Goal: Task Accomplishment & Management: Manage account settings

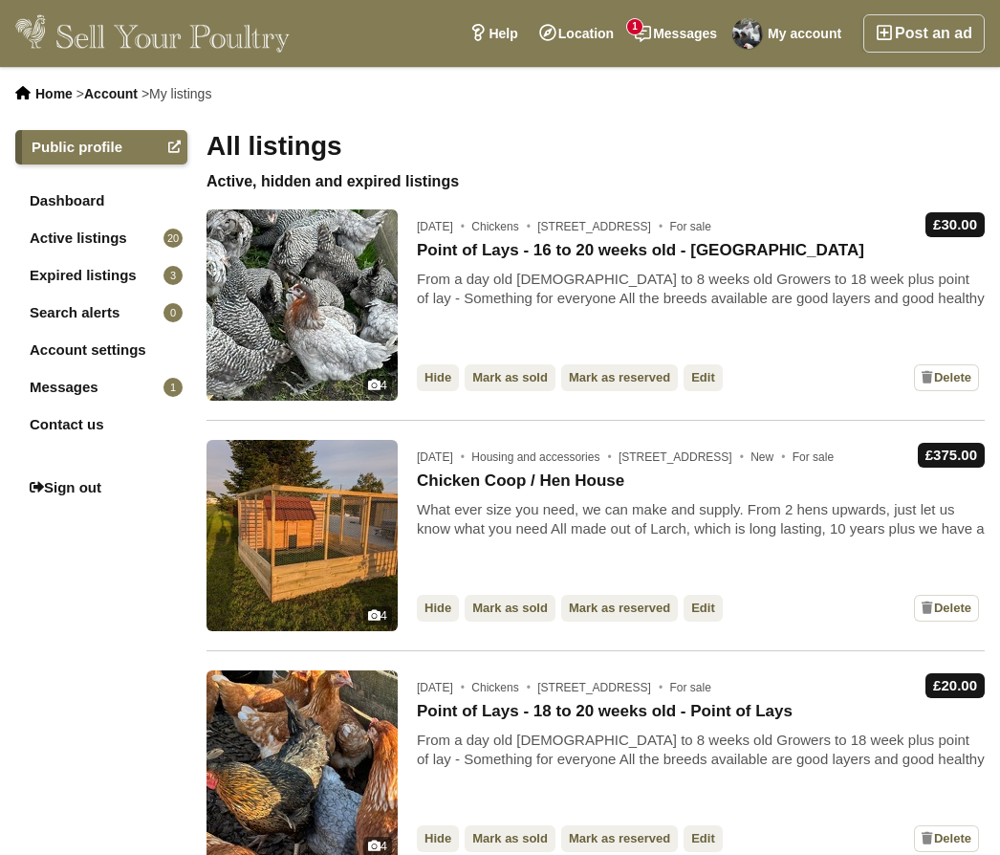
click at [77, 280] on link "Expired listings 3" at bounding box center [101, 275] width 172 height 34
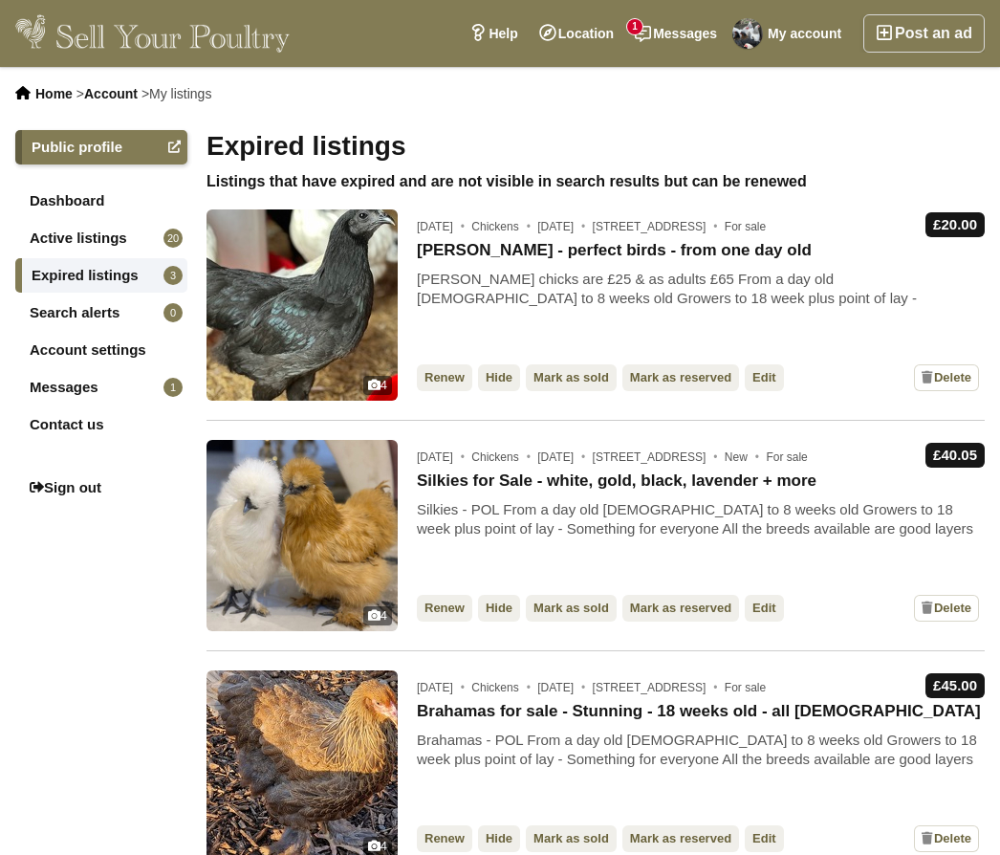
click at [664, 41] on link "Messages 1" at bounding box center [675, 33] width 103 height 38
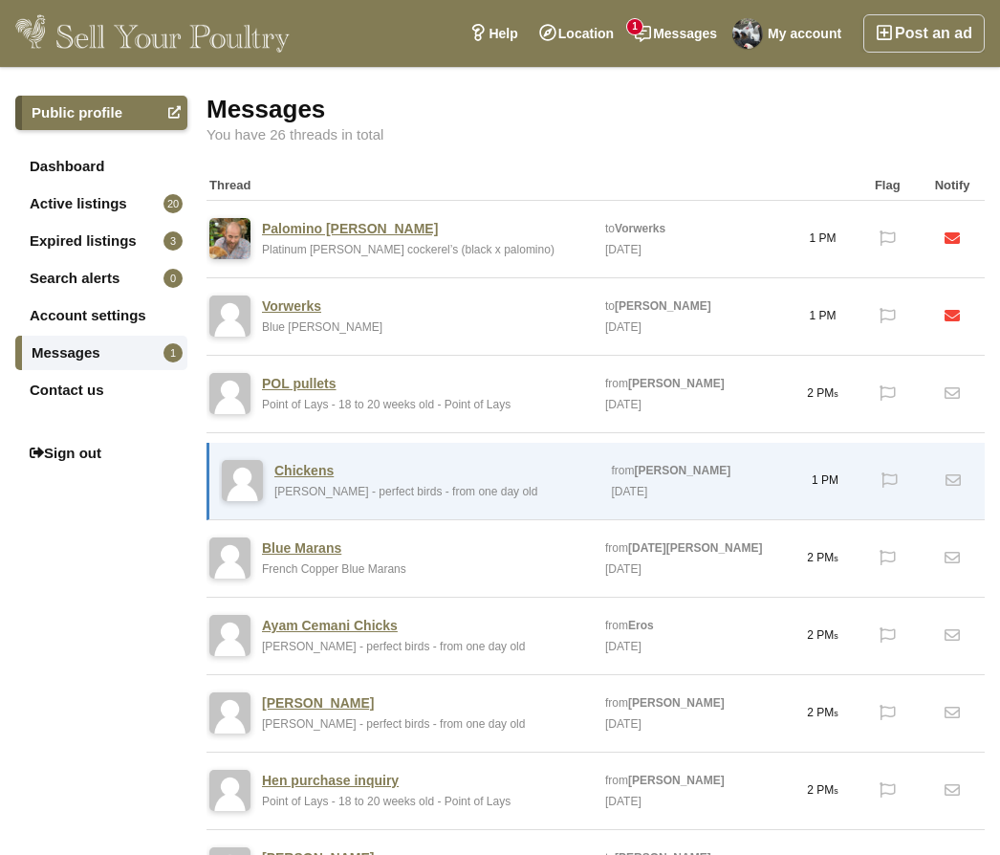
click at [316, 221] on link "Palomino vorwerk" at bounding box center [350, 228] width 176 height 17
